Goal: Transaction & Acquisition: Download file/media

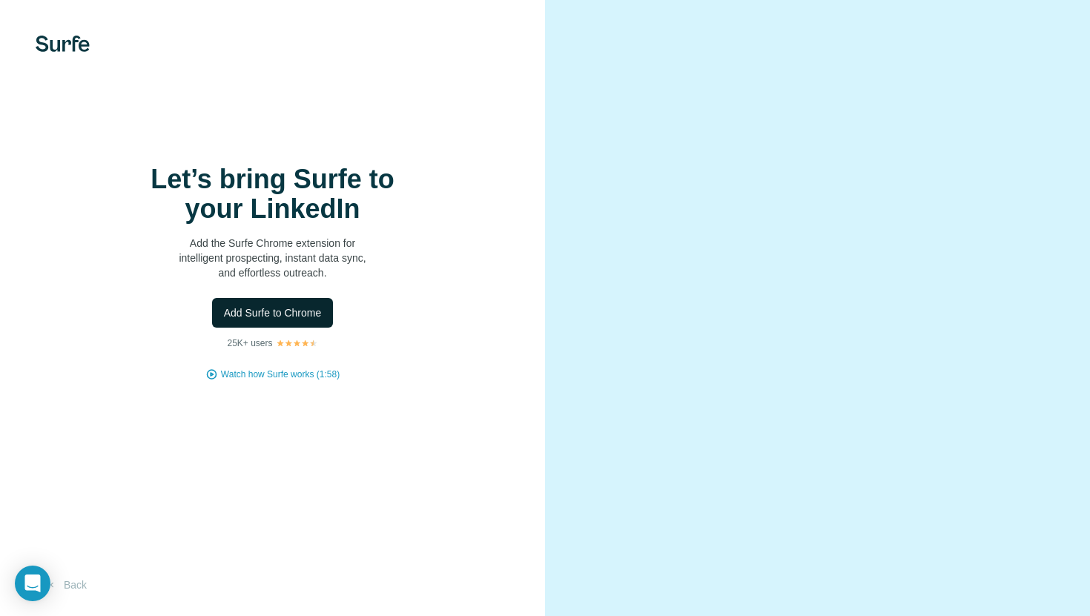
click at [266, 305] on span "Add Surfe to Chrome" at bounding box center [273, 312] width 98 height 15
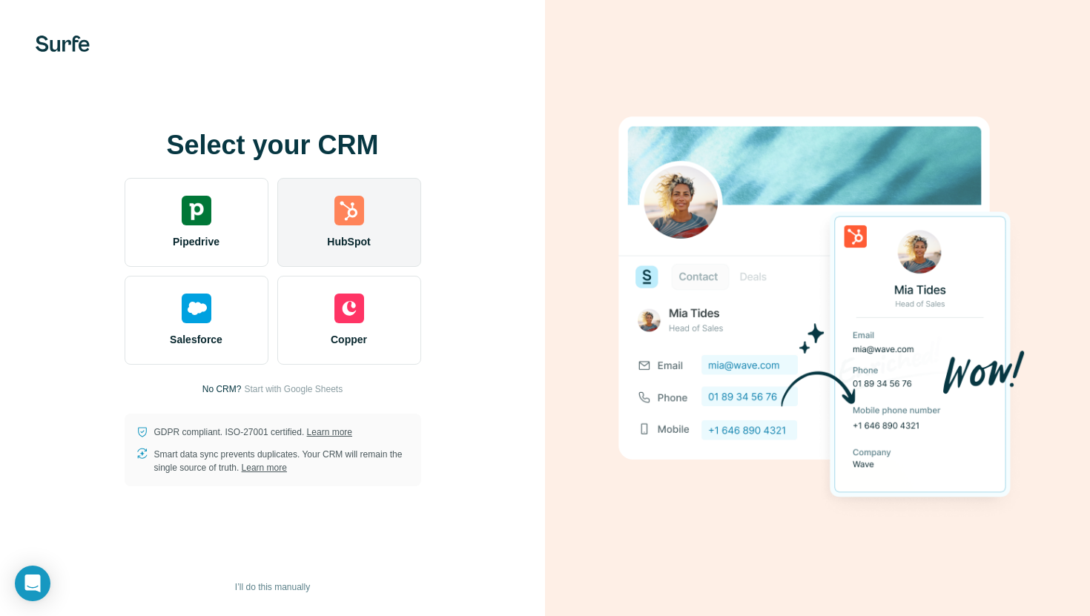
click at [385, 237] on div "HubSpot" at bounding box center [349, 222] width 144 height 89
